Goal: Task Accomplishment & Management: Complete application form

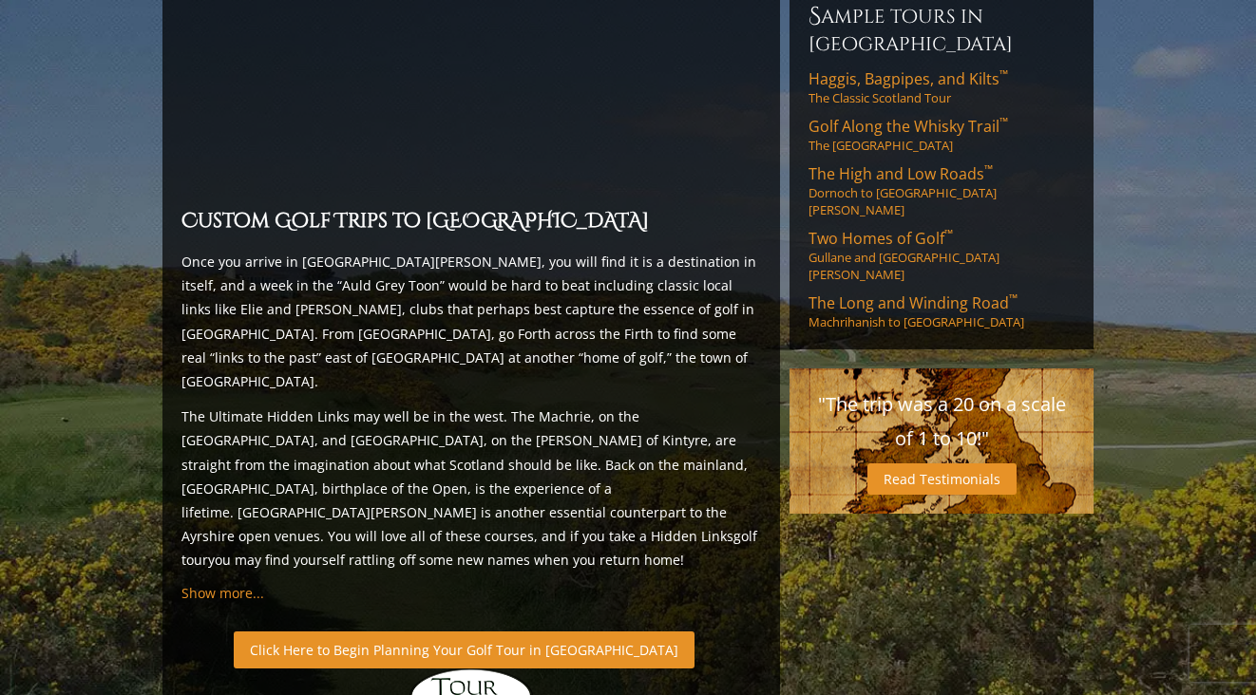
scroll to position [1614, 0]
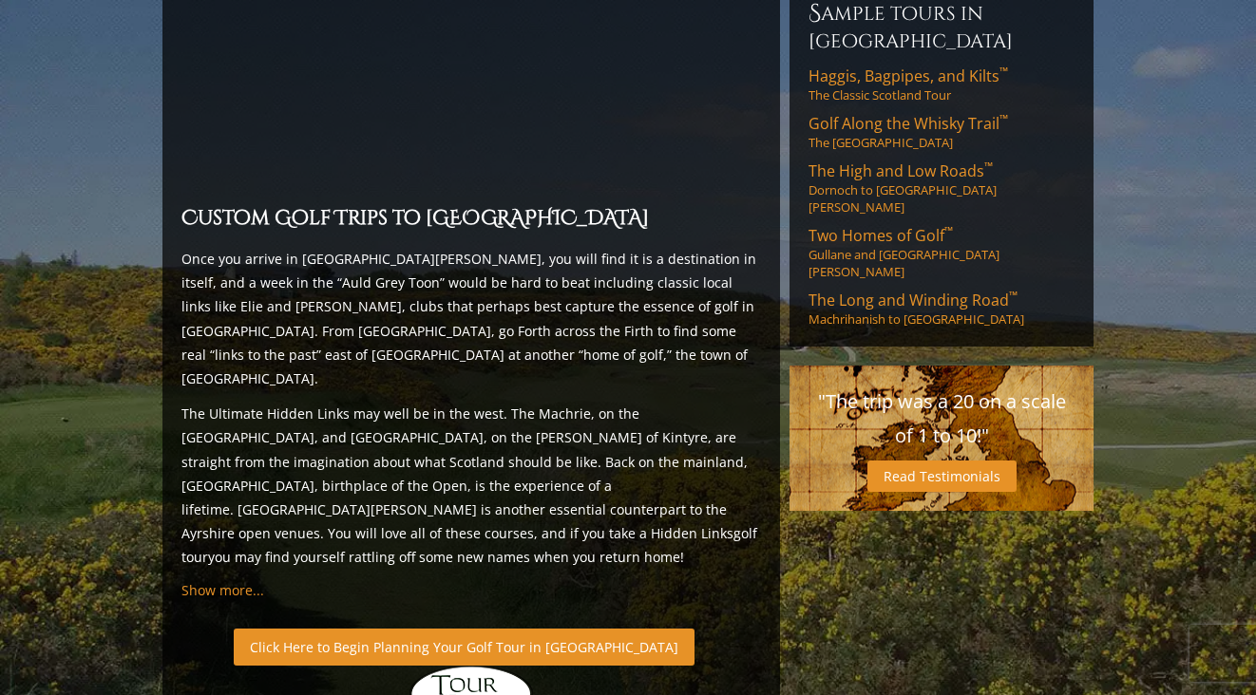
click at [430, 629] on link "Click Here to Begin Planning Your Golf Tour in [GEOGRAPHIC_DATA]" at bounding box center [464, 647] width 461 height 37
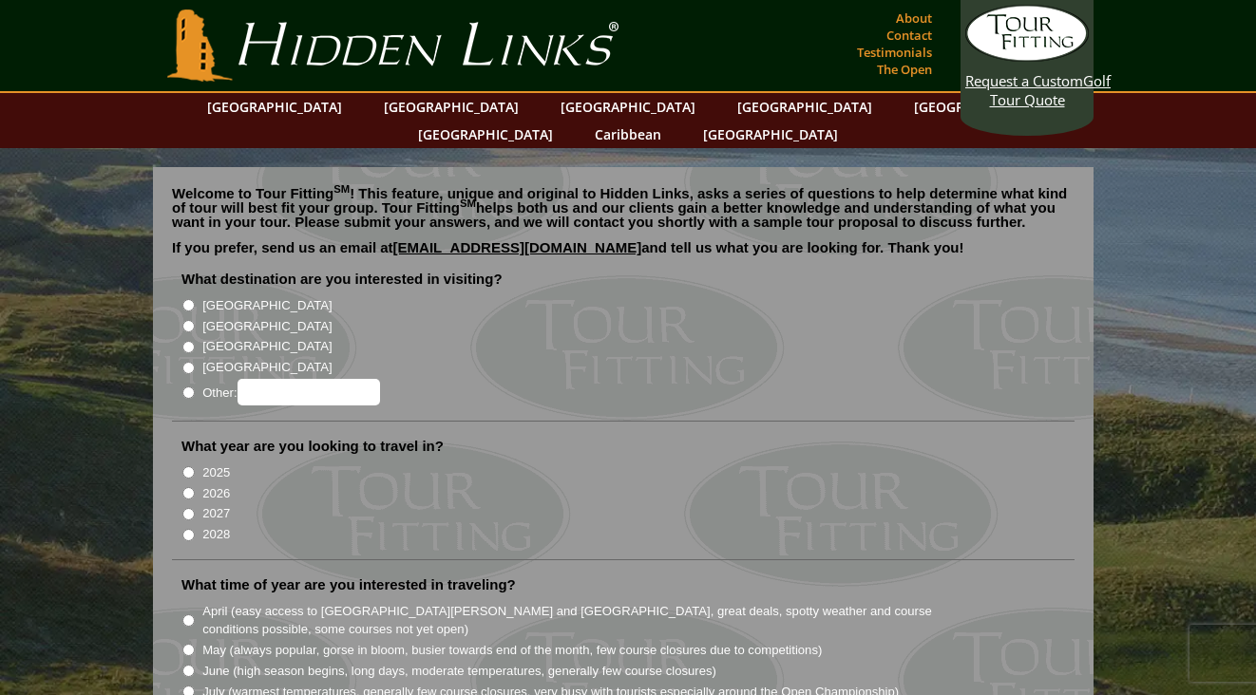
click at [190, 320] on input "[GEOGRAPHIC_DATA]" at bounding box center [188, 326] width 12 height 12
radio input "true"
click at [189, 487] on input "2026" at bounding box center [188, 493] width 12 height 12
radio input "true"
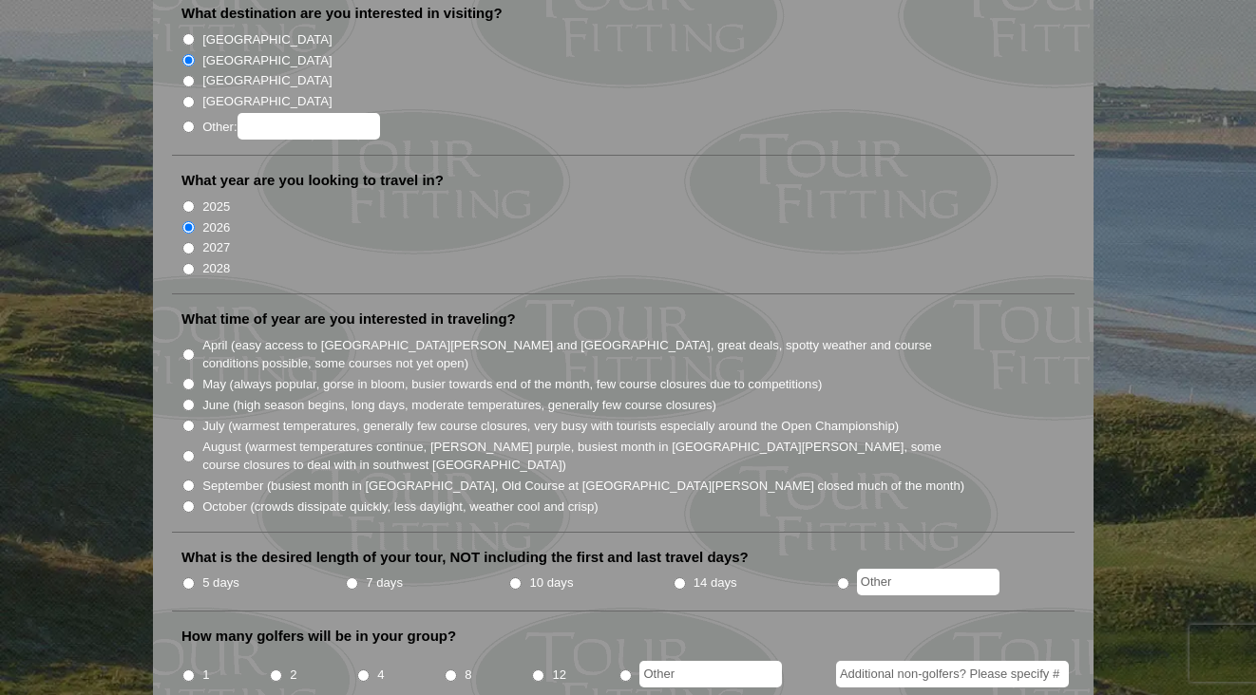
scroll to position [271, 0]
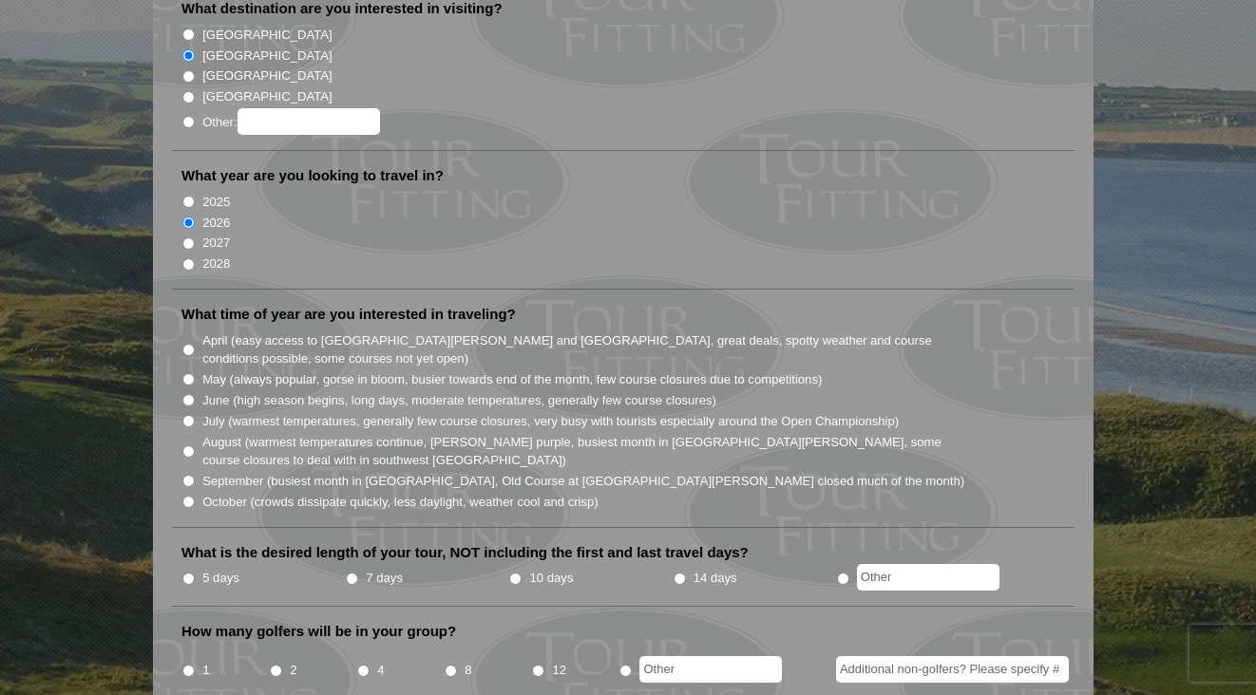
click at [190, 373] on input "May (always popular, gorse in bloom, busier towards end of the month, few cours…" at bounding box center [188, 379] width 12 height 12
radio input "true"
click at [189, 573] on input "5 days" at bounding box center [188, 579] width 12 height 12
radio input "true"
click at [363, 665] on input "4" at bounding box center [363, 671] width 12 height 12
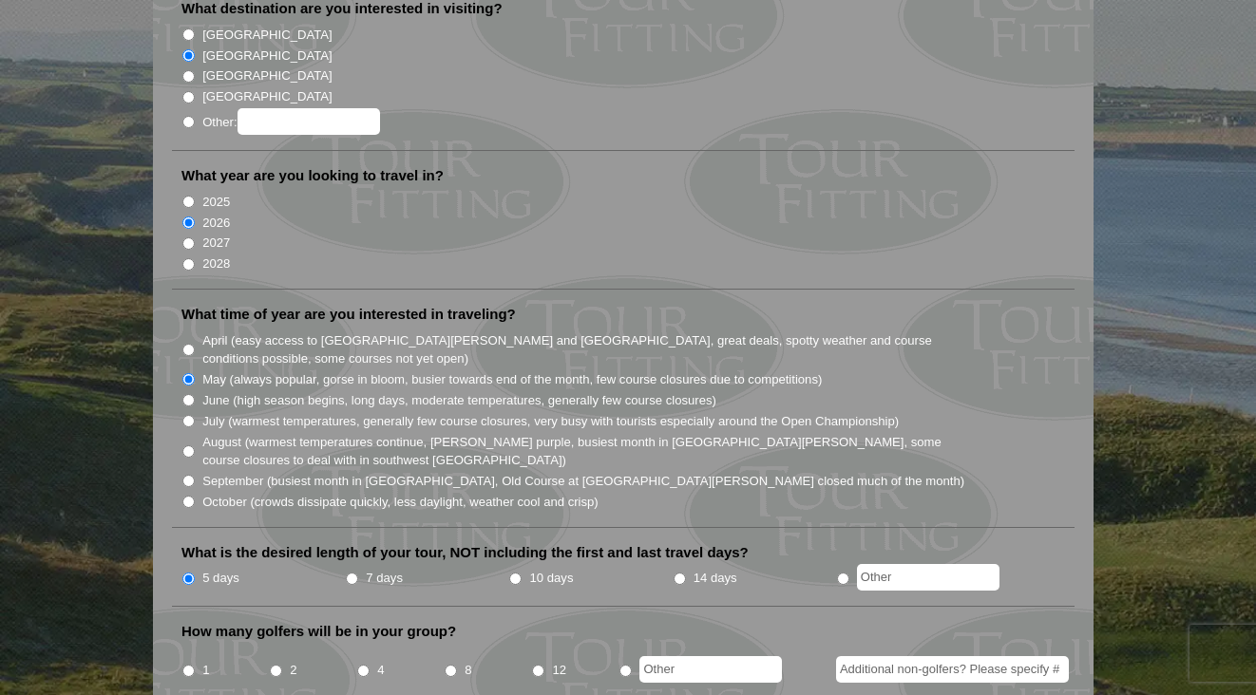
radio input "true"
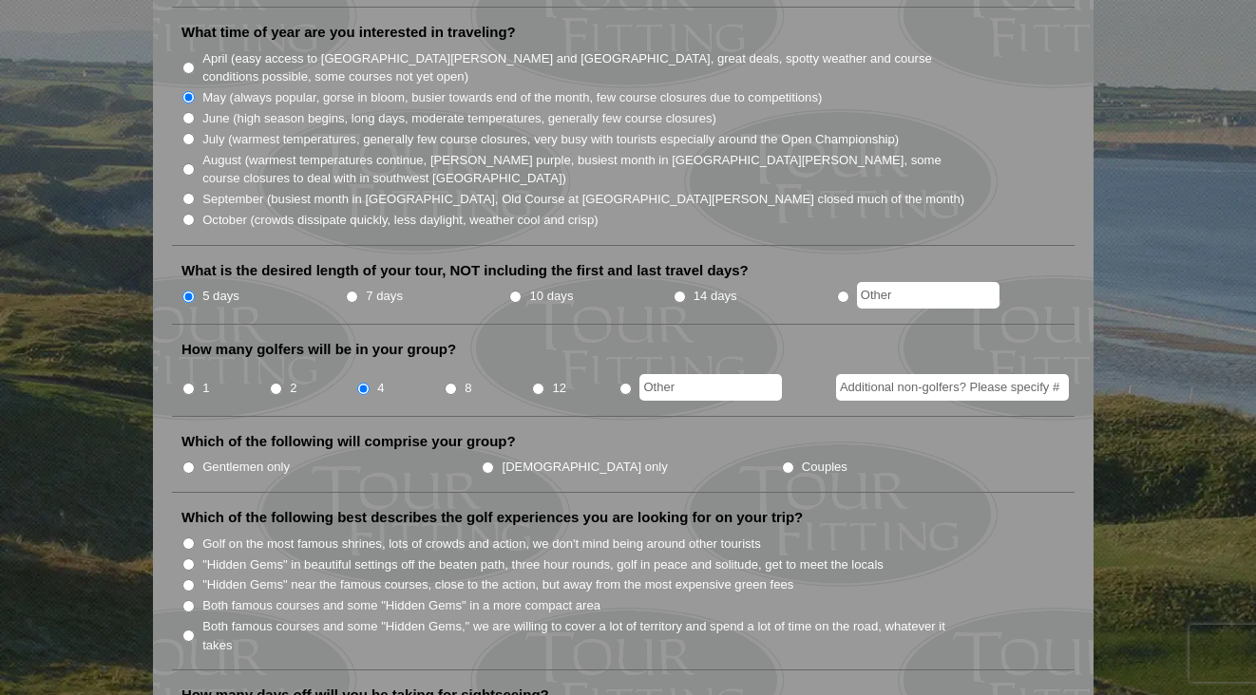
scroll to position [557, 0]
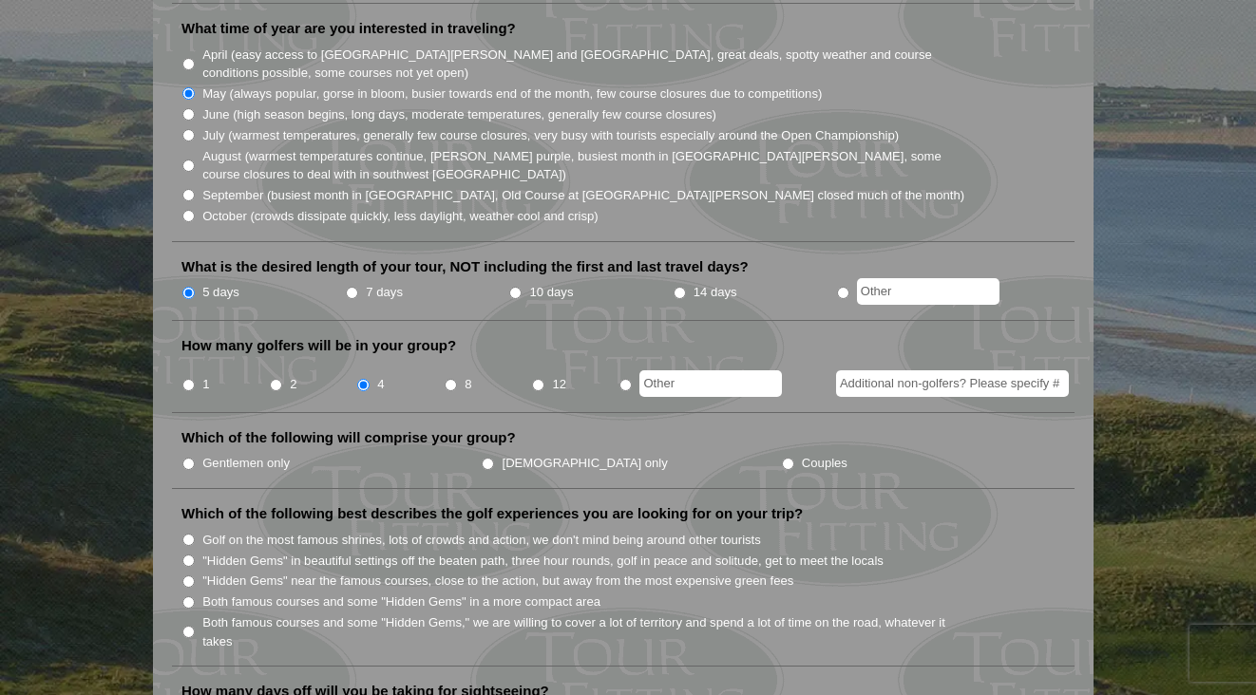
click at [188, 458] on input "Gentlemen only" at bounding box center [188, 464] width 12 height 12
radio input "true"
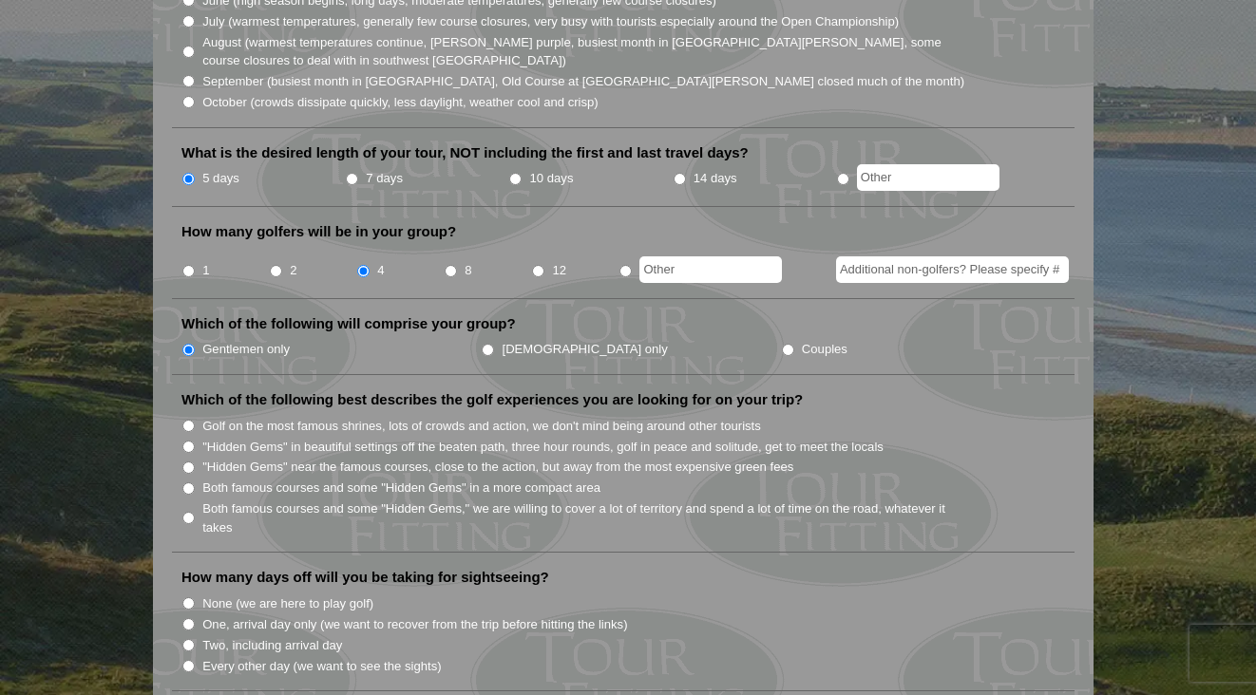
scroll to position [675, 0]
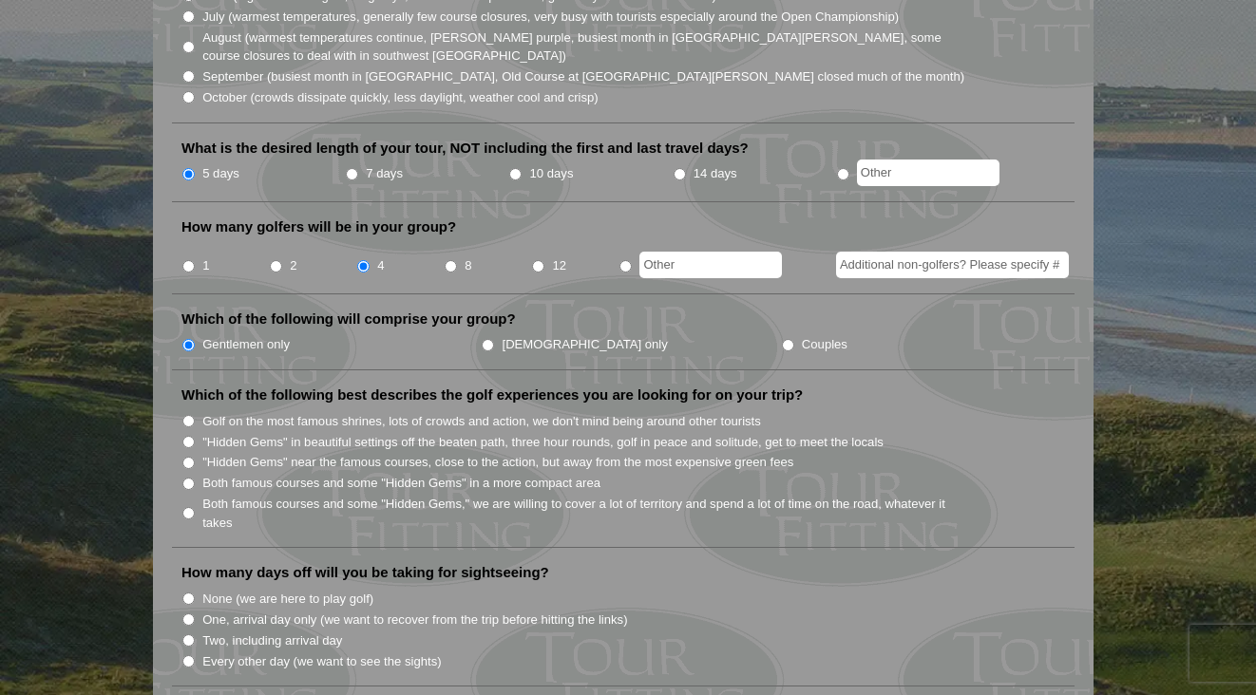
click at [190, 478] on input "Both famous courses and some "Hidden Gems" in a more compact area" at bounding box center [188, 484] width 12 height 12
radio input "true"
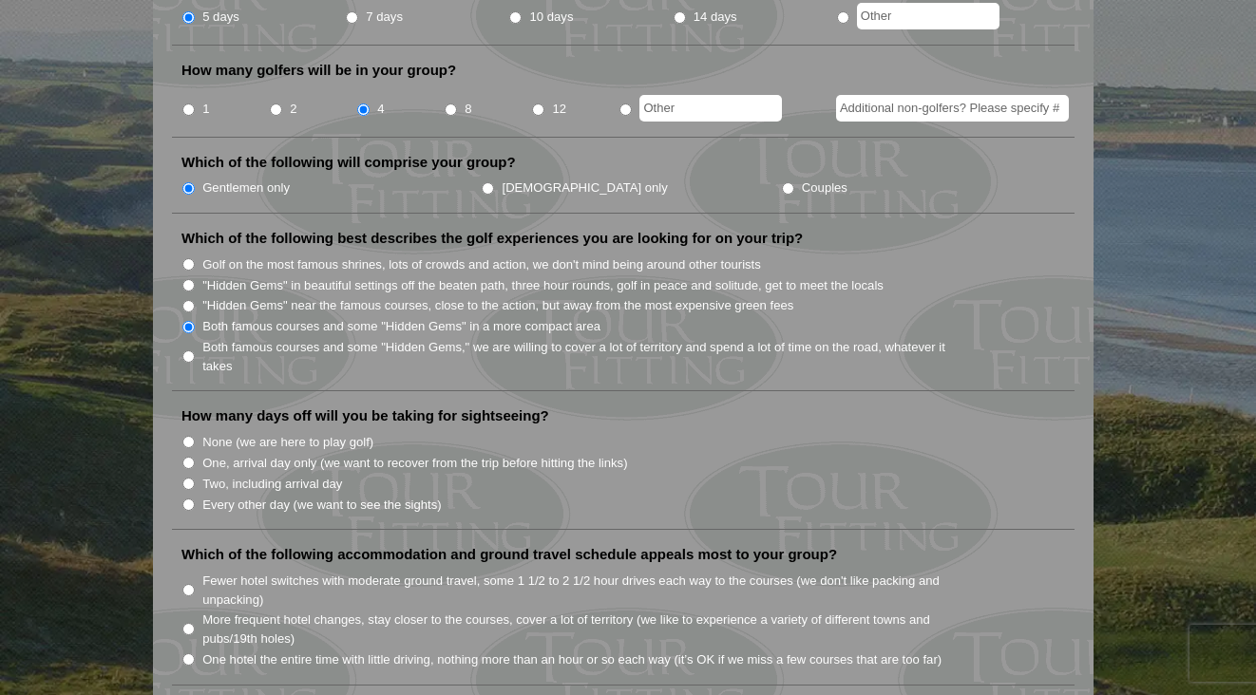
scroll to position [834, 0]
click at [190, 455] on input "One, arrival day only (we want to recover from the trip before hitting the link…" at bounding box center [188, 461] width 12 height 12
radio input "true"
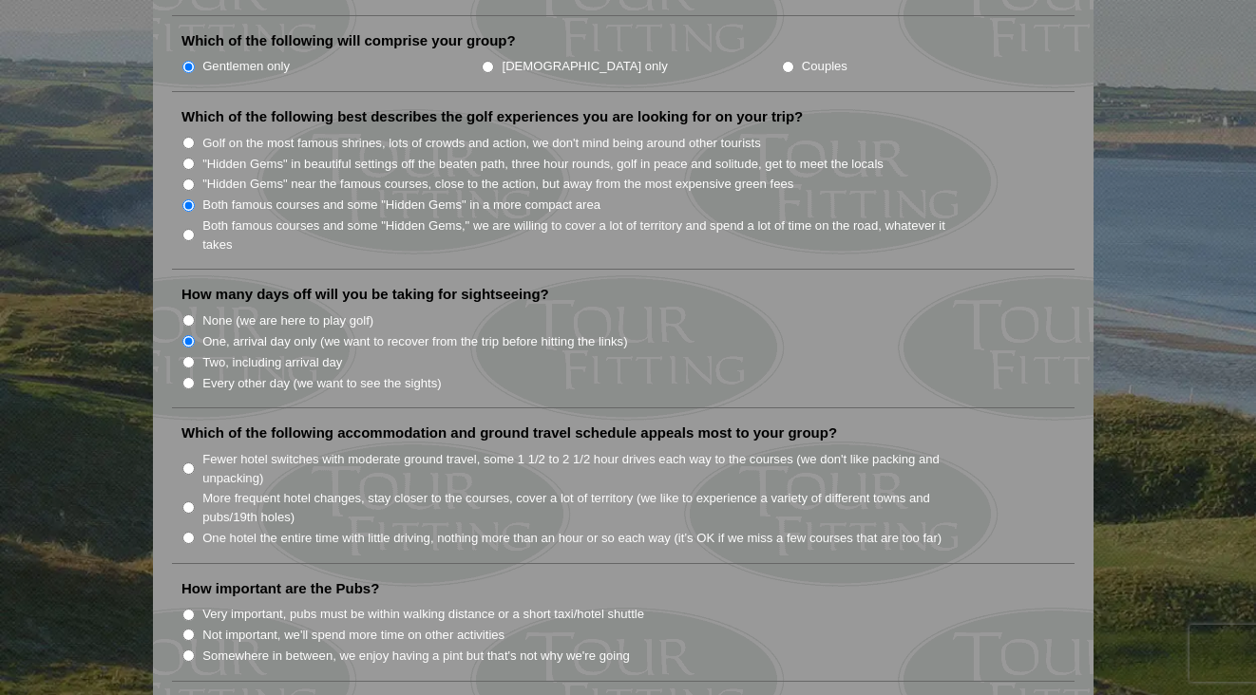
scroll to position [955, 0]
click at [187, 462] on input "Fewer hotel switches with moderate ground travel, some 1 1/2 to 2 1/2 hour driv…" at bounding box center [188, 468] width 12 height 12
radio input "true"
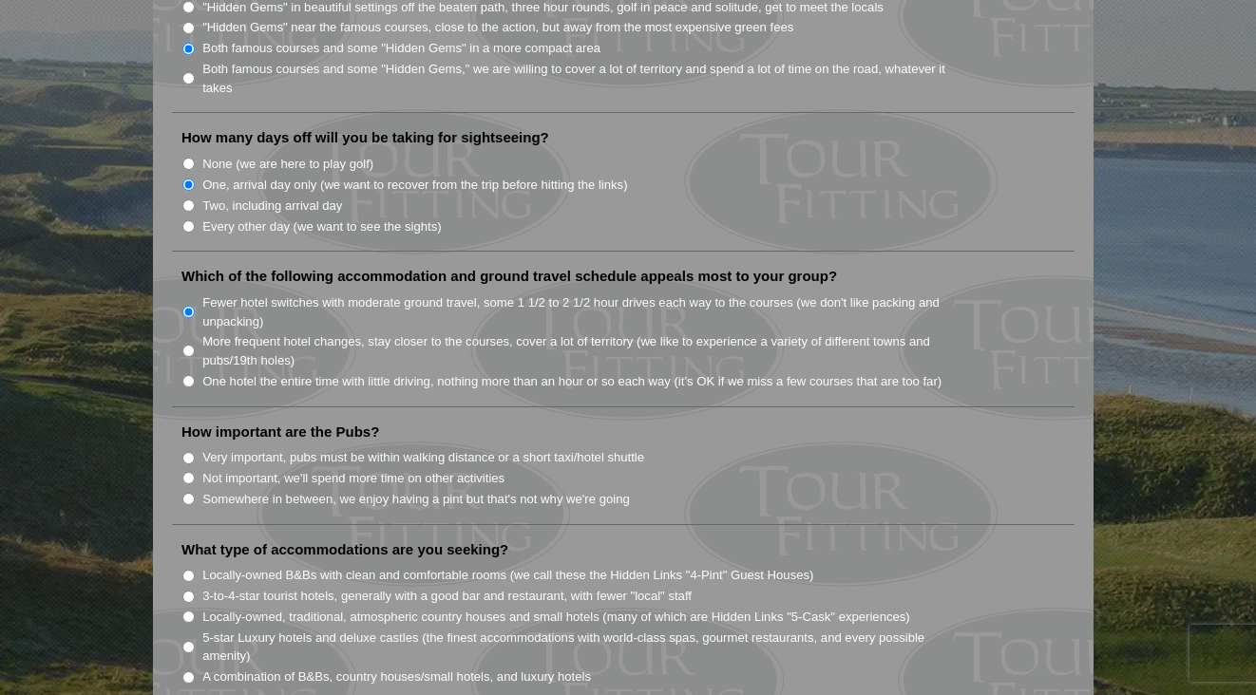
scroll to position [1115, 0]
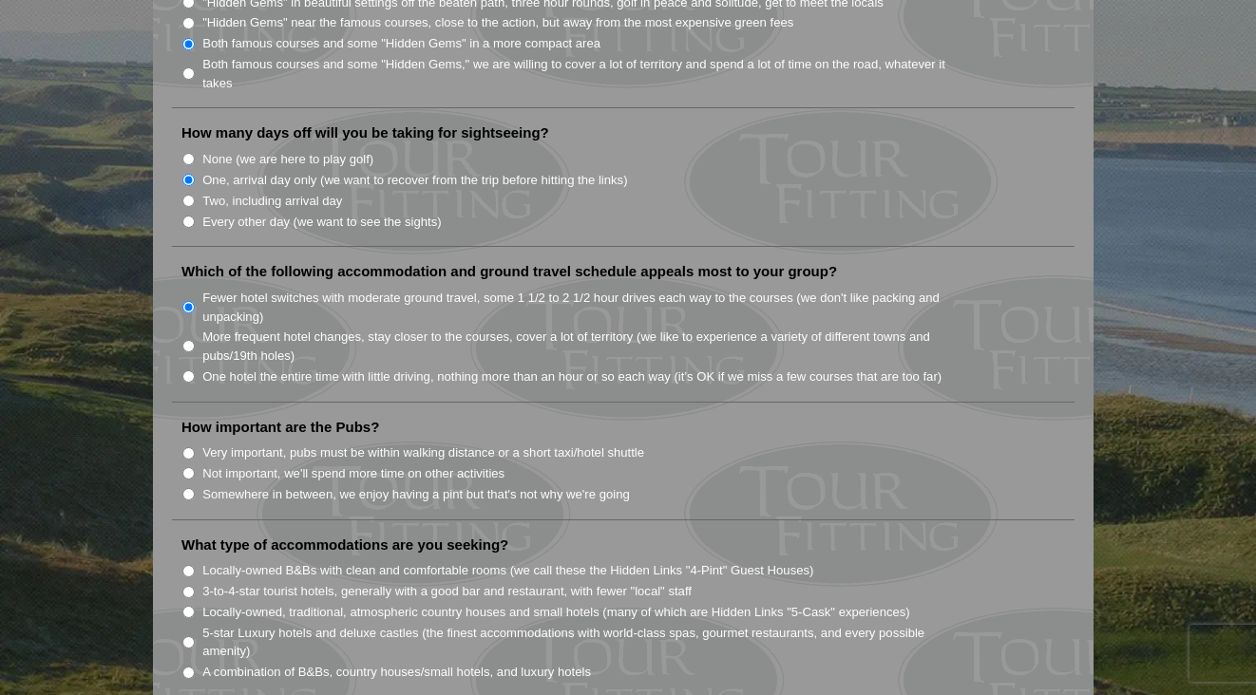
click at [187, 467] on input "Not important, we'll spend more time on other activities" at bounding box center [188, 473] width 12 height 12
radio input "true"
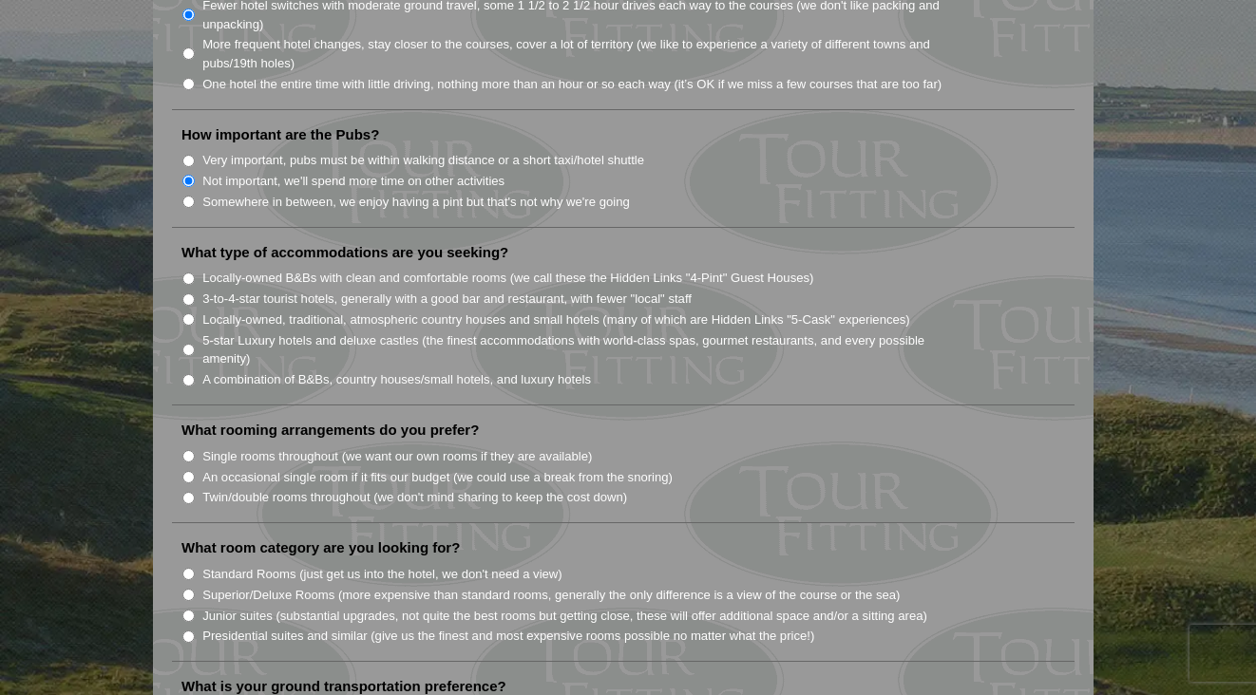
scroll to position [1409, 0]
click at [190, 491] on input "Twin/double rooms throughout (we don't mind sharing to keep the cost down)" at bounding box center [188, 497] width 12 height 12
radio input "true"
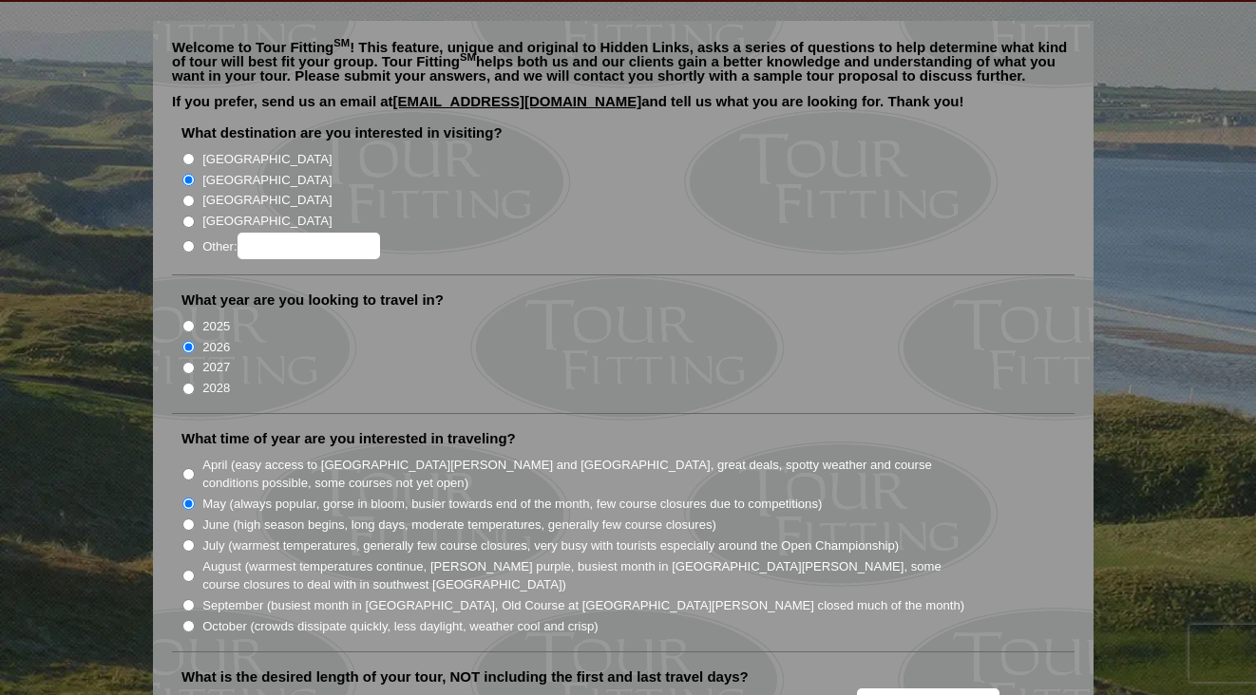
scroll to position [0, 0]
